Goal: Task Accomplishment & Management: Manage account settings

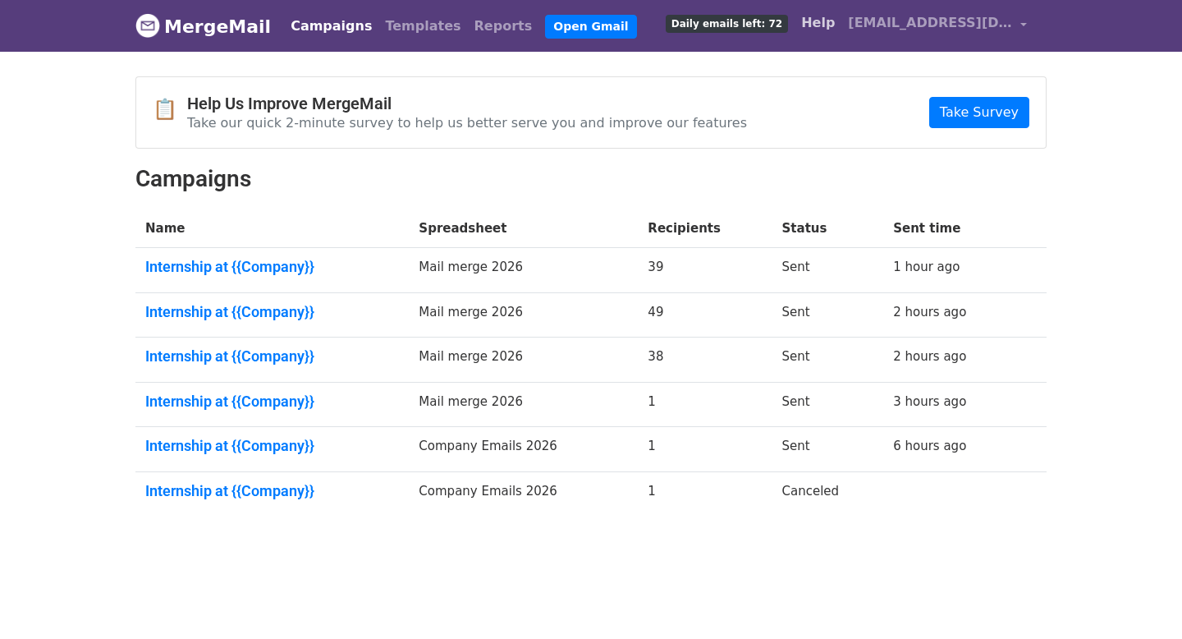
click at [832, 21] on link "Help" at bounding box center [818, 23] width 47 height 33
click at [262, 265] on link "Internship at {{Company}}" at bounding box center [272, 267] width 254 height 18
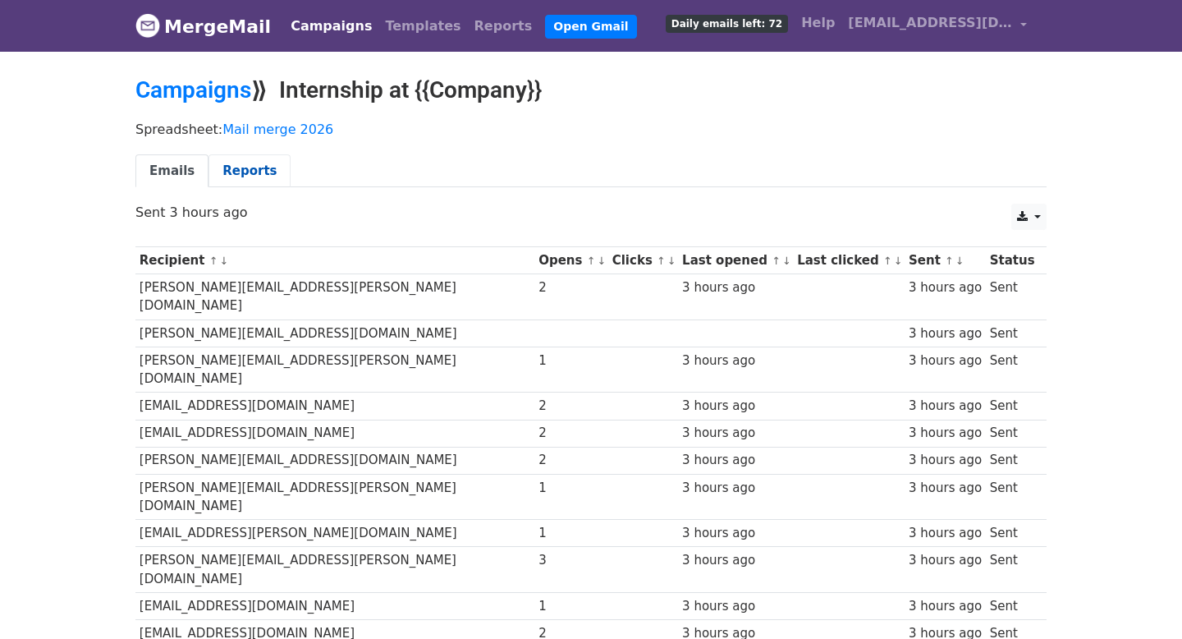
click at [239, 172] on link "Reports" at bounding box center [250, 171] width 82 height 34
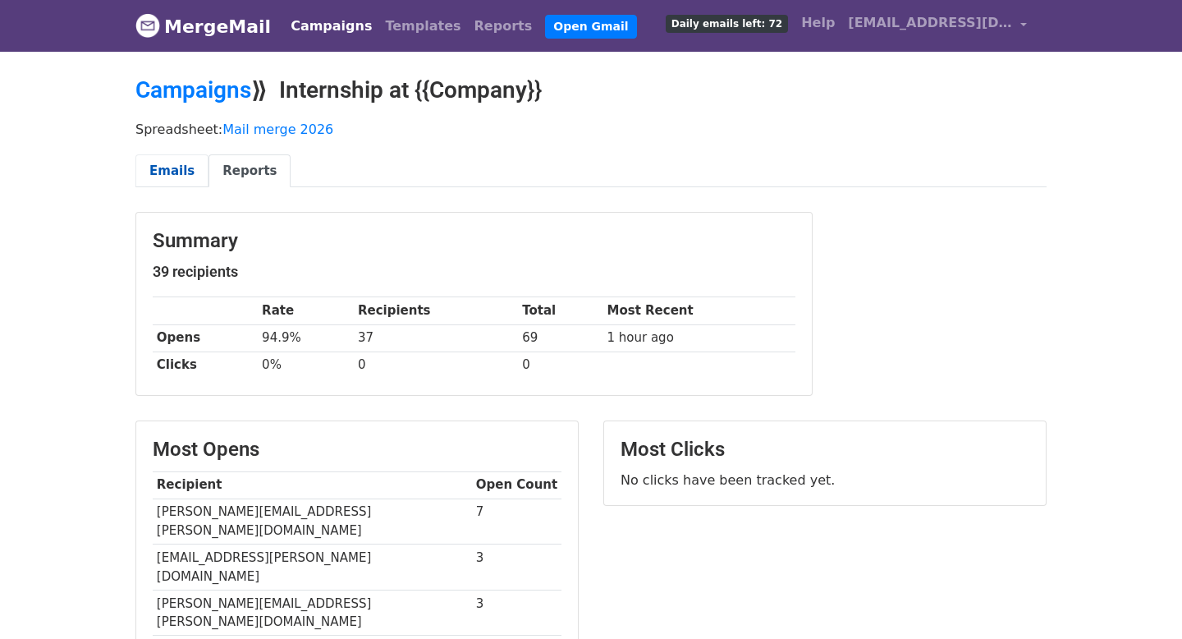
click at [174, 162] on link "Emails" at bounding box center [171, 171] width 73 height 34
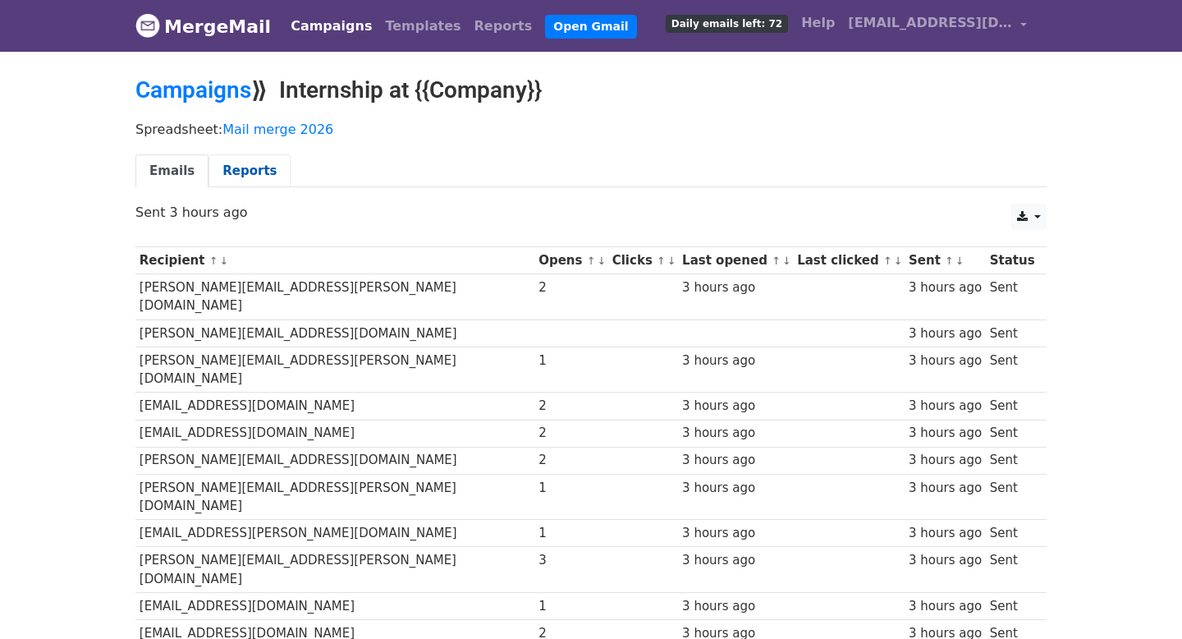
click at [233, 163] on link "Reports" at bounding box center [250, 171] width 82 height 34
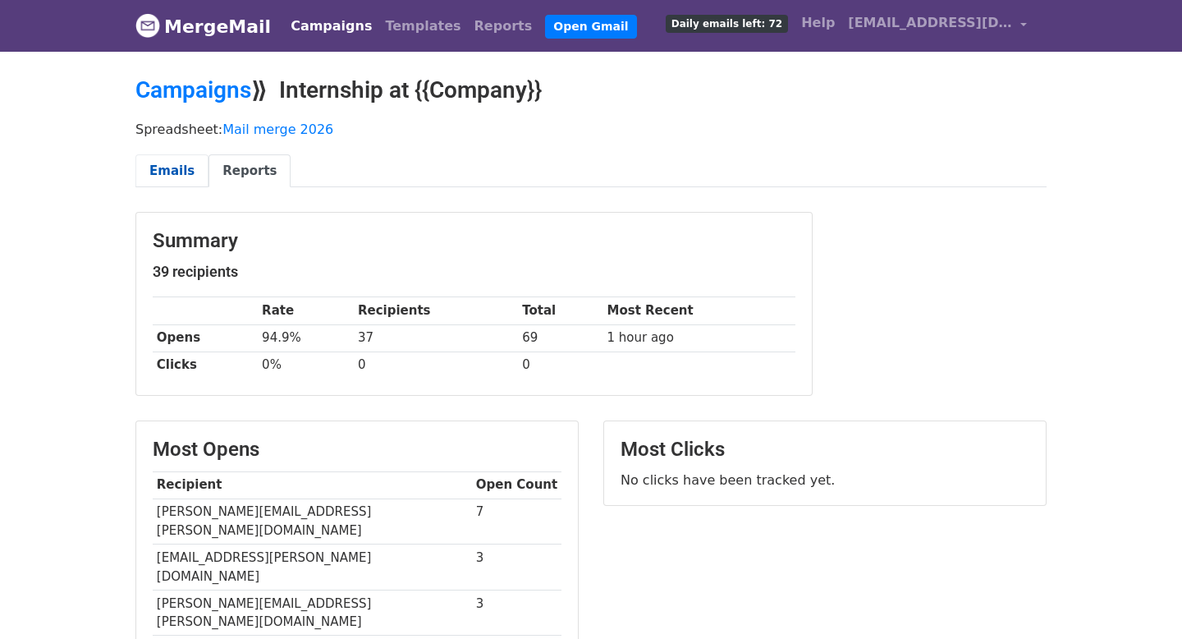
click at [163, 167] on link "Emails" at bounding box center [171, 171] width 73 height 34
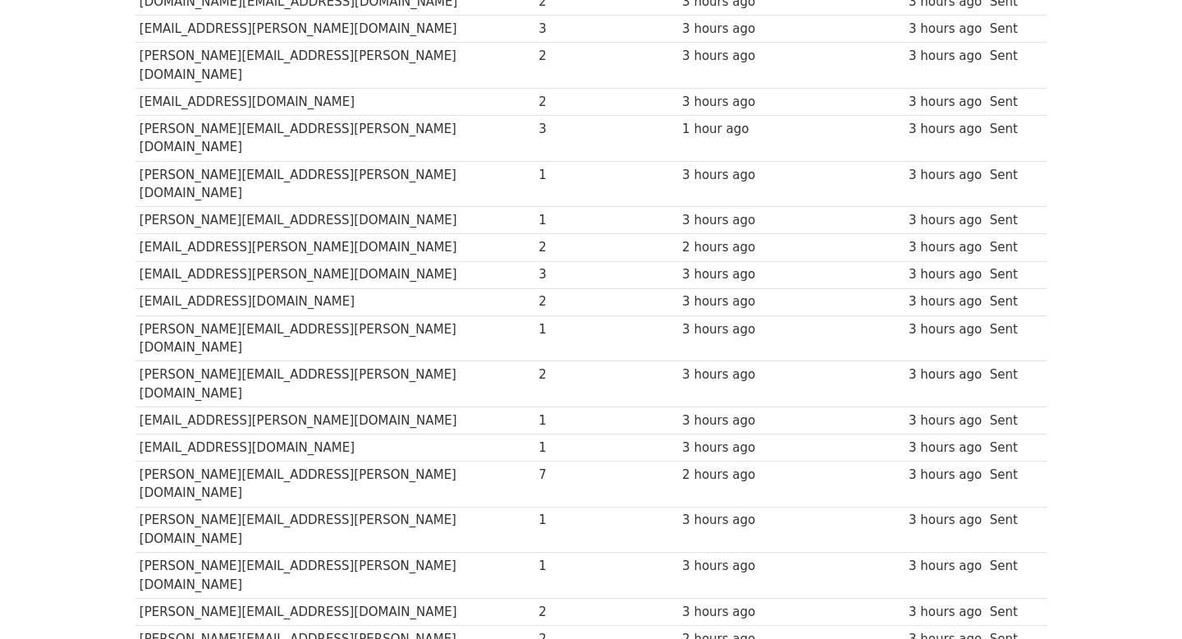
scroll to position [840, 0]
